Goal: Task Accomplishment & Management: Manage account settings

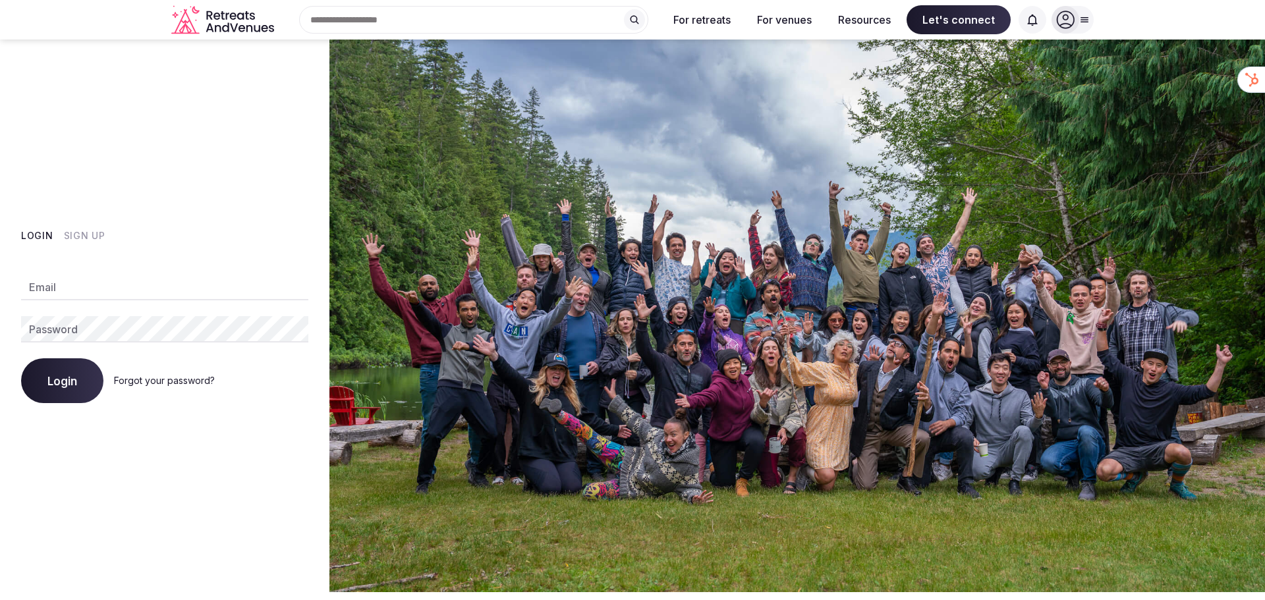
type input "**********"
click at [49, 379] on span "Login" at bounding box center [62, 380] width 30 height 13
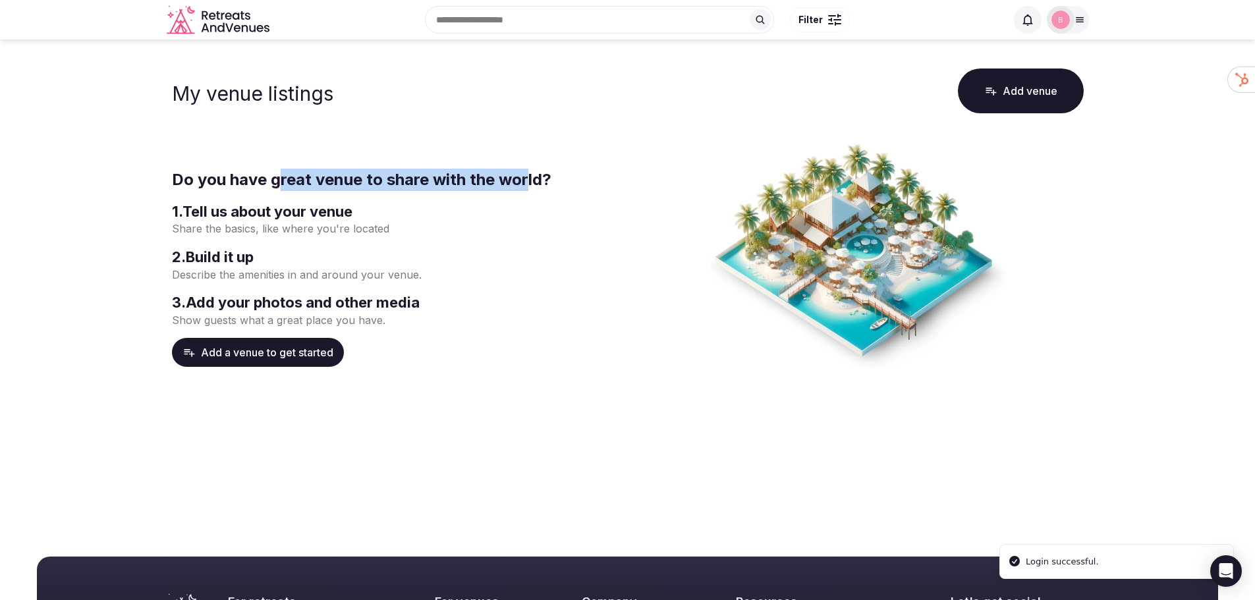
drag, startPoint x: 280, startPoint y: 169, endPoint x: 526, endPoint y: 190, distance: 247.3
click at [526, 190] on h2 "Do you have great venue to share with the world?" at bounding box center [397, 180] width 451 height 22
click at [524, 216] on h3 "1 . Tell us about your venue" at bounding box center [397, 212] width 451 height 20
click at [1065, 18] on img at bounding box center [1060, 20] width 18 height 18
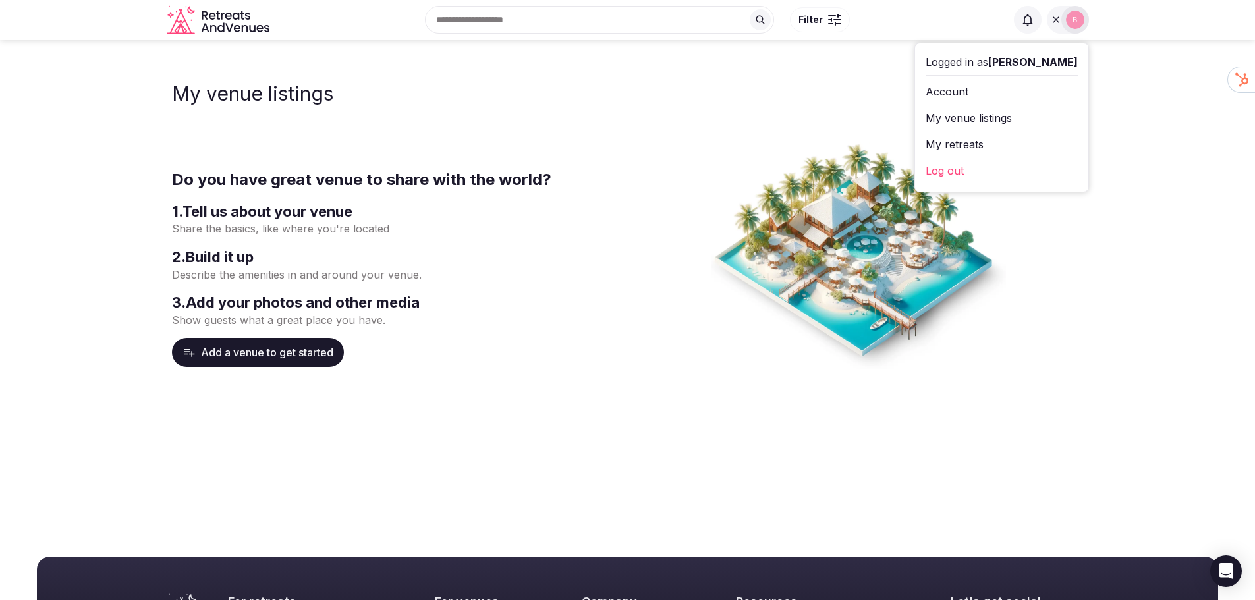
click at [1016, 121] on link "My venue listings" at bounding box center [1002, 117] width 152 height 21
click at [1013, 118] on link "My venue listings" at bounding box center [1002, 117] width 152 height 21
click at [1059, 20] on icon at bounding box center [1056, 19] width 11 height 11
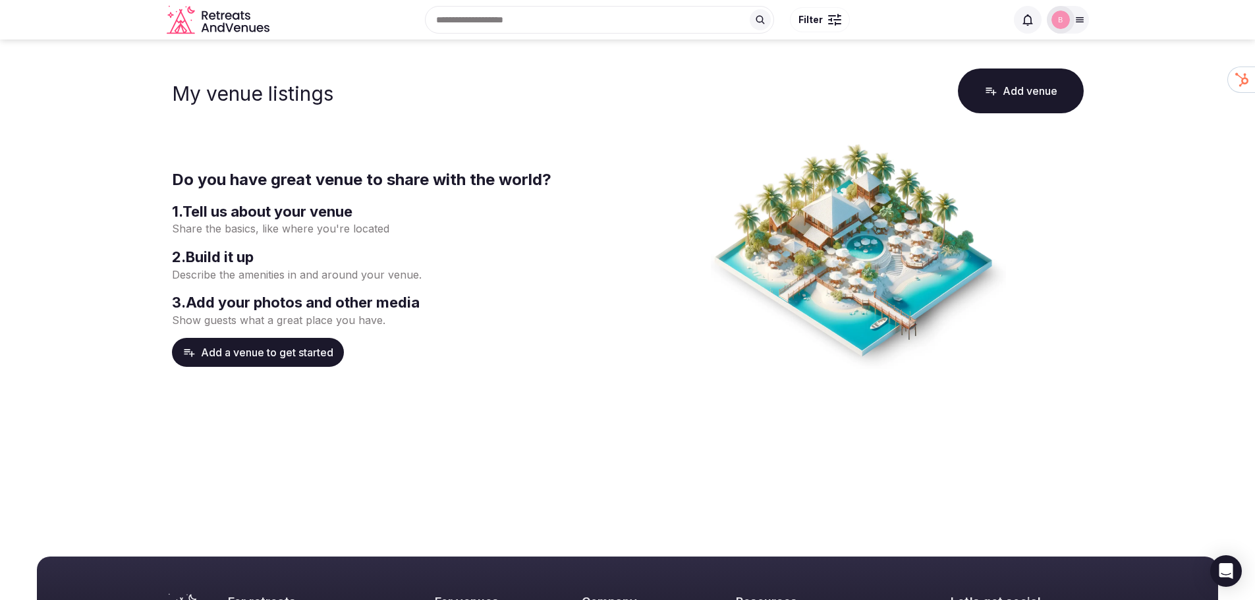
click at [1078, 22] on icon at bounding box center [1079, 20] width 7 height 5
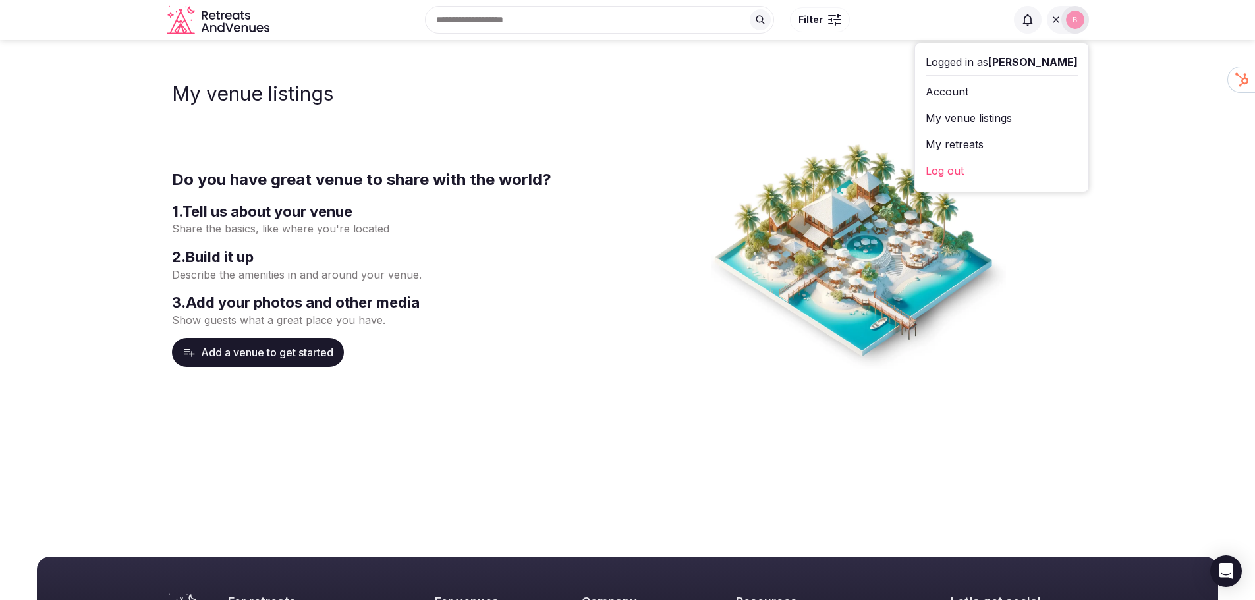
click at [1032, 176] on link "Log out" at bounding box center [1002, 170] width 152 height 21
